Goal: Task Accomplishment & Management: Use online tool/utility

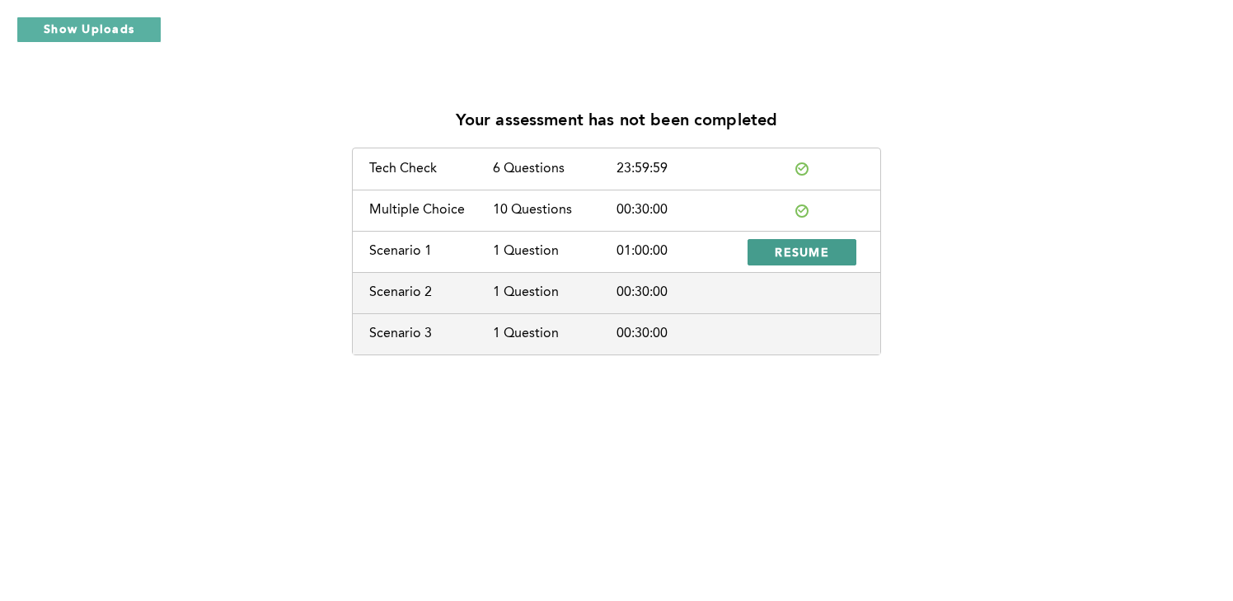
click at [789, 260] on button "RESUME" at bounding box center [801, 252] width 109 height 26
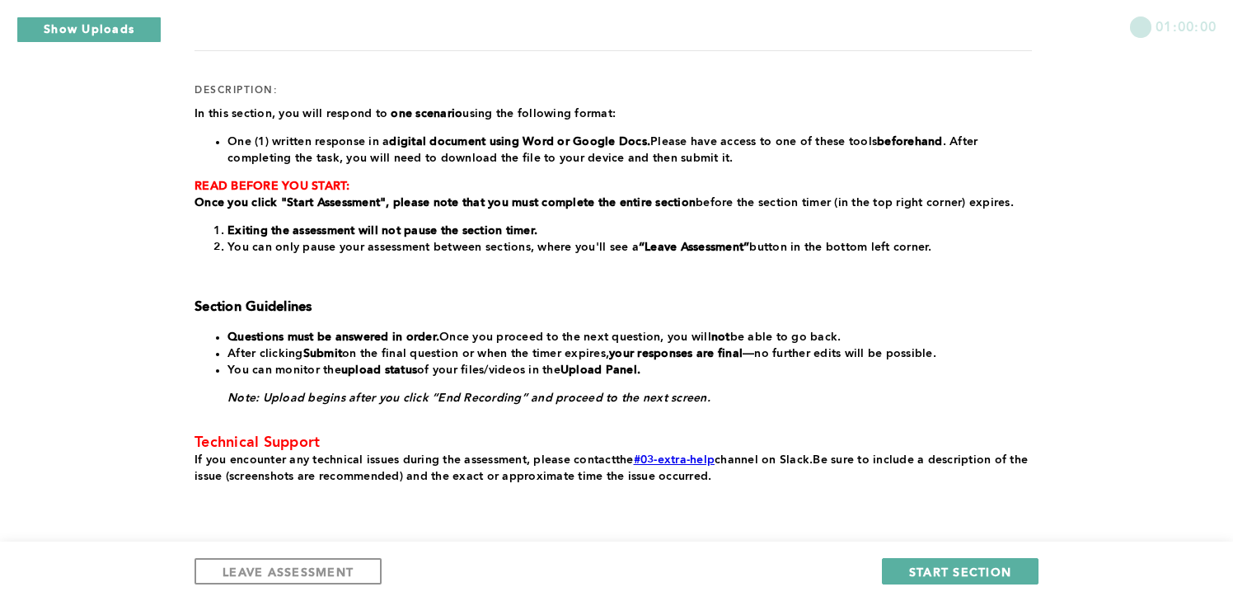
scroll to position [200, 0]
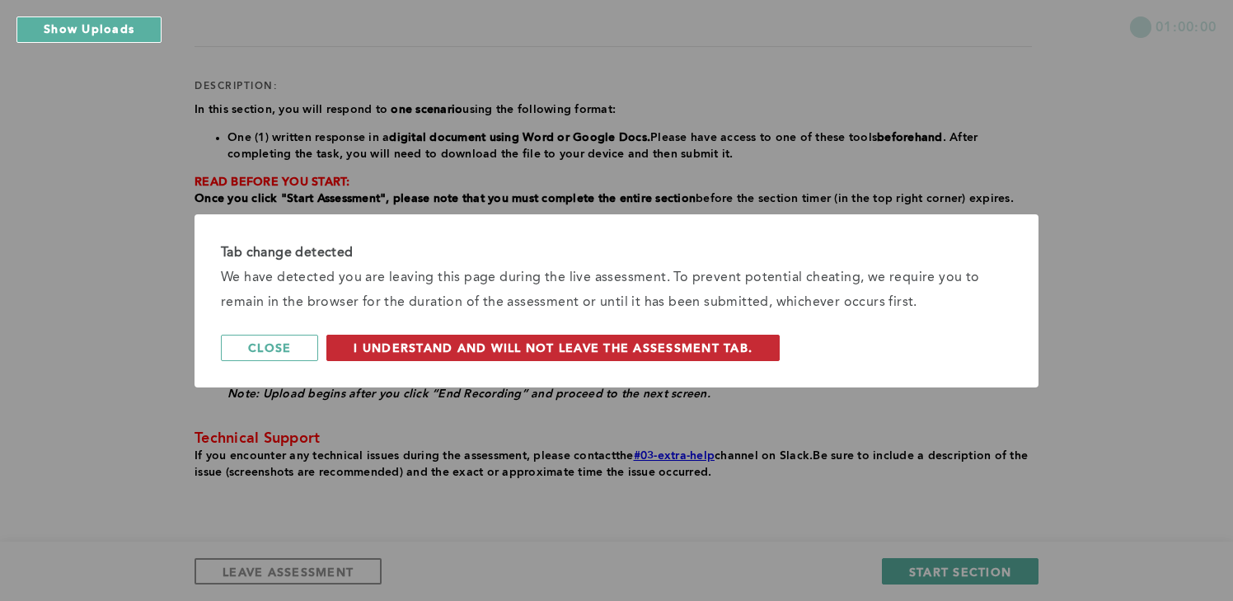
click at [516, 342] on span "I understand and will not leave the assessment tab." at bounding box center [552, 347] width 399 height 16
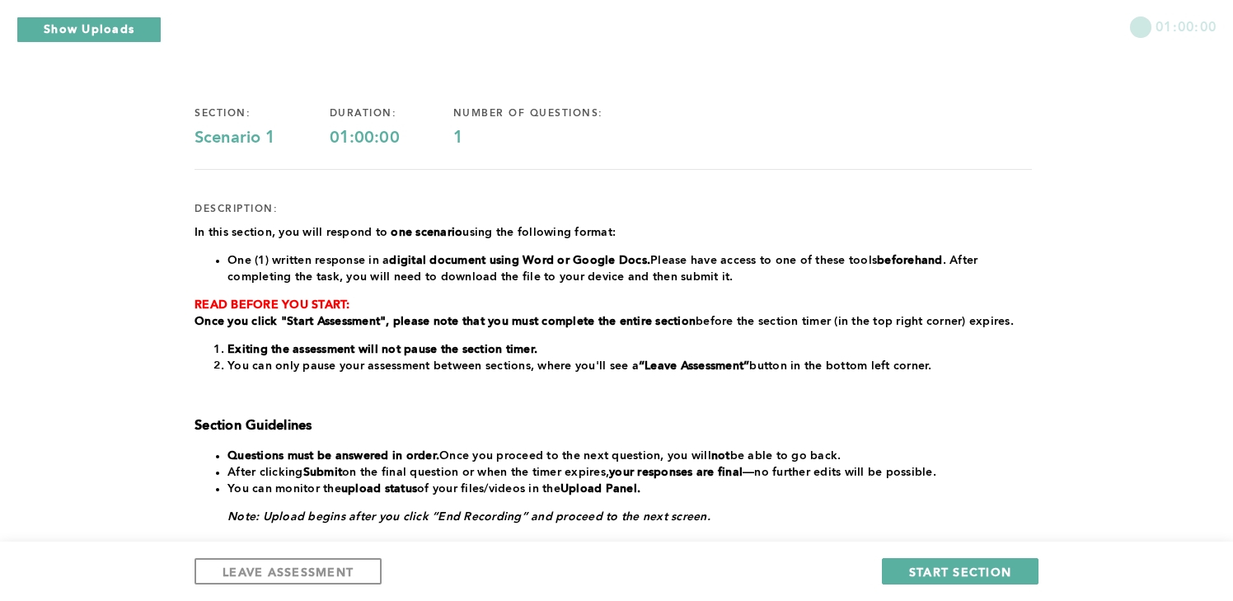
scroll to position [76, 0]
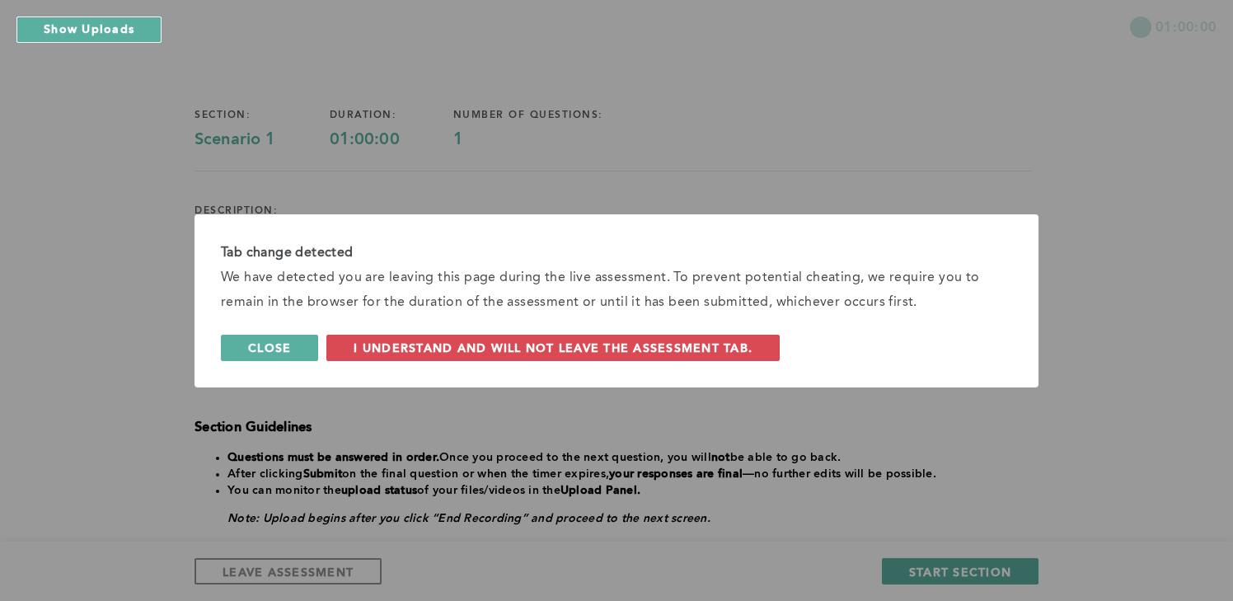
click at [298, 345] on button "Close" at bounding box center [269, 348] width 97 height 26
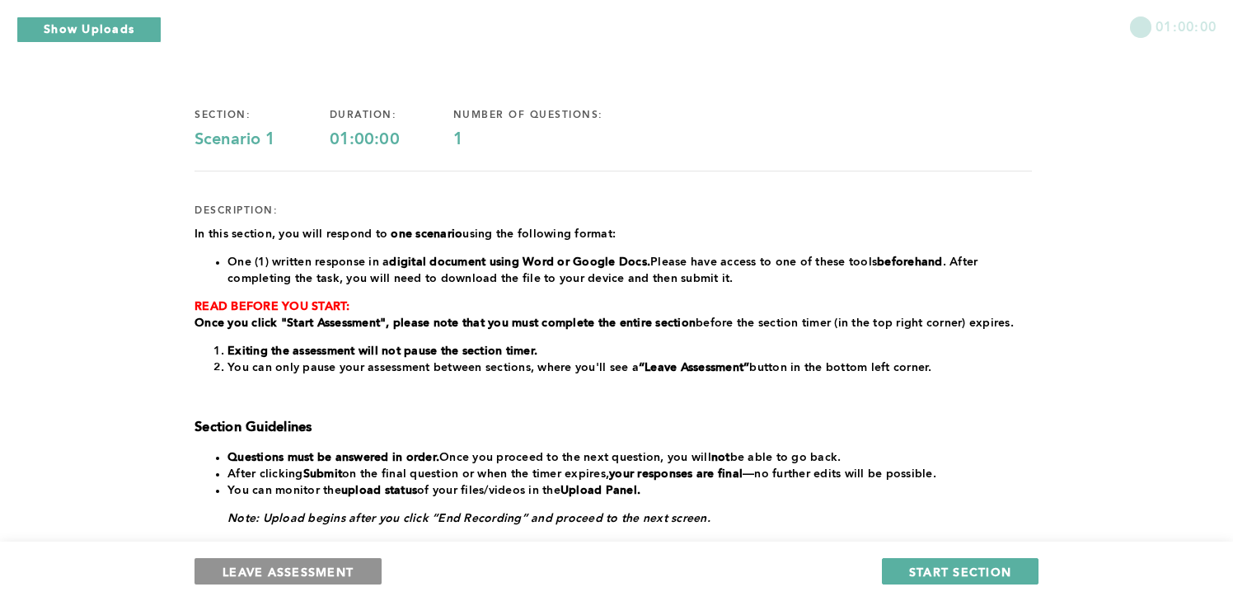
click at [272, 576] on span "LEAVE ASSESSMENT" at bounding box center [287, 572] width 131 height 16
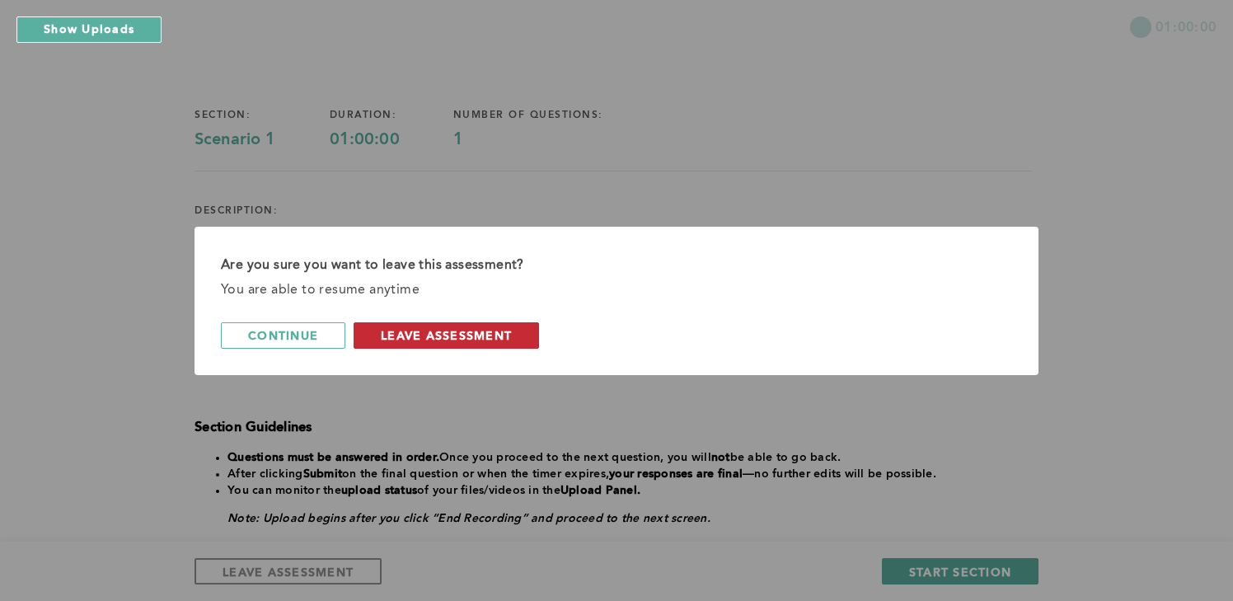
click at [408, 338] on span "leave assessment" at bounding box center [446, 335] width 131 height 16
